Goal: Navigation & Orientation: Go to known website

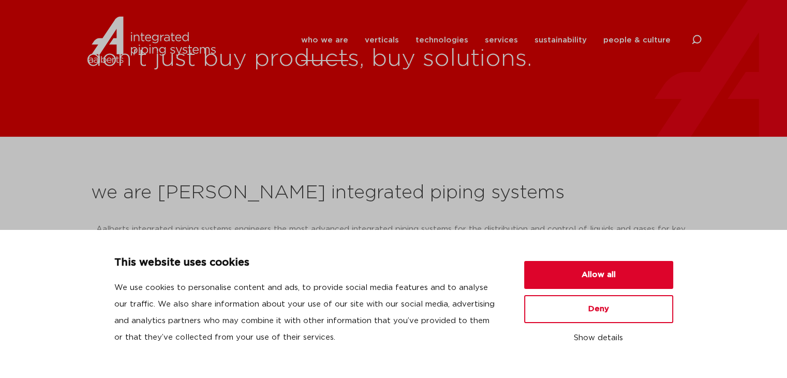
scroll to position [311, 0]
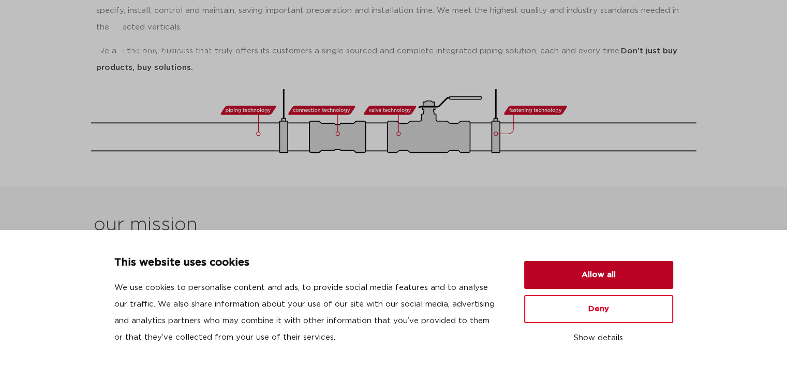
click at [594, 275] on button "Allow all" at bounding box center [598, 275] width 149 height 28
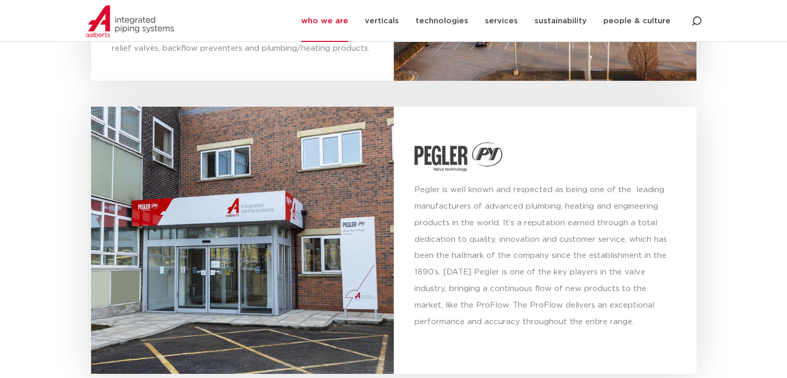
scroll to position [3728, 0]
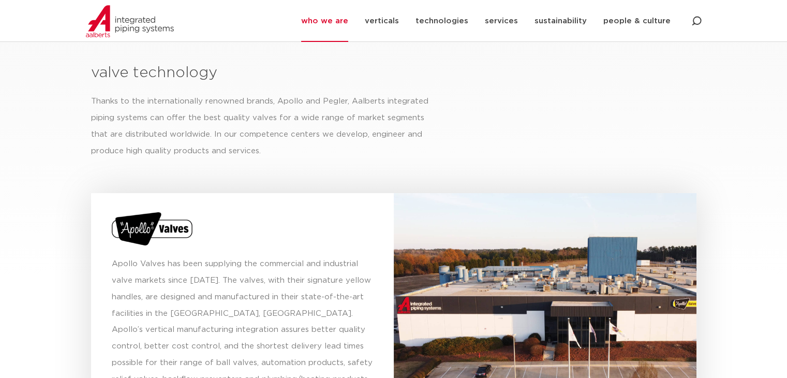
scroll to position [3375, 0]
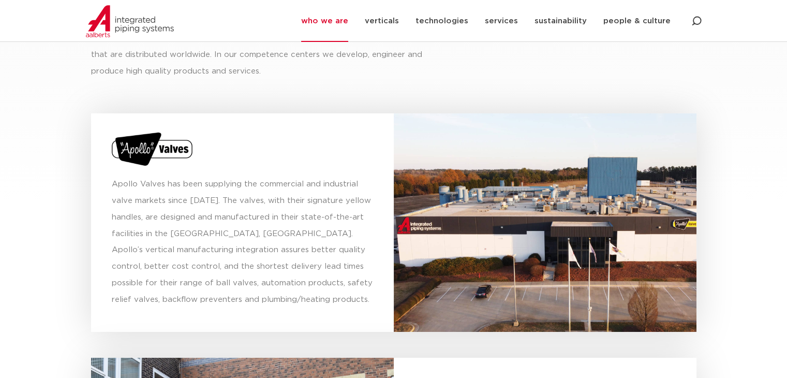
scroll to position [3472, 0]
